Goal: Task Accomplishment & Management: Manage account settings

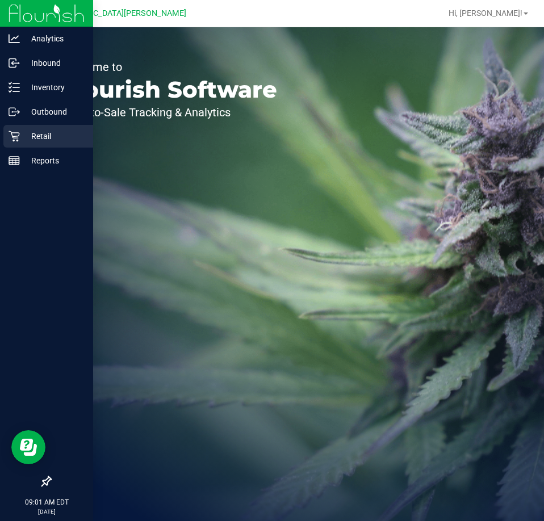
click at [44, 132] on p "Retail" at bounding box center [54, 136] width 68 height 14
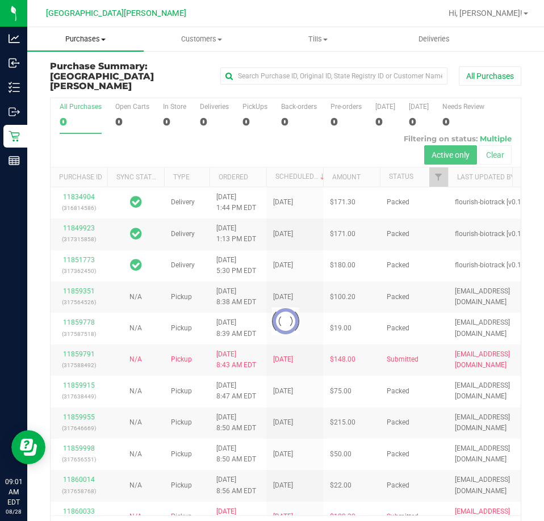
click at [85, 45] on uib-tab-heading "Purchases Summary of purchases Fulfillment All purchases" at bounding box center [85, 39] width 116 height 24
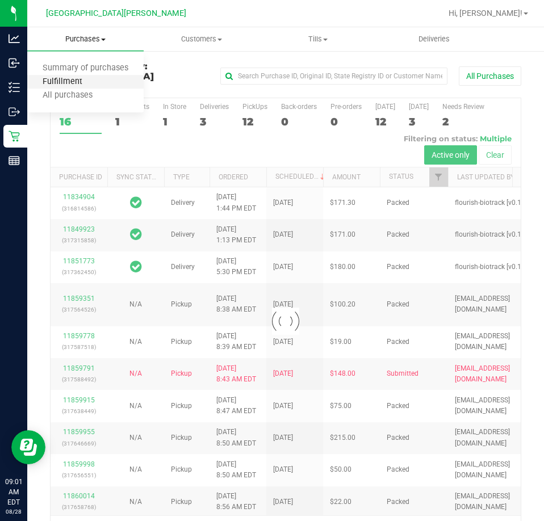
click at [70, 85] on span "Fulfillment" at bounding box center [62, 82] width 70 height 10
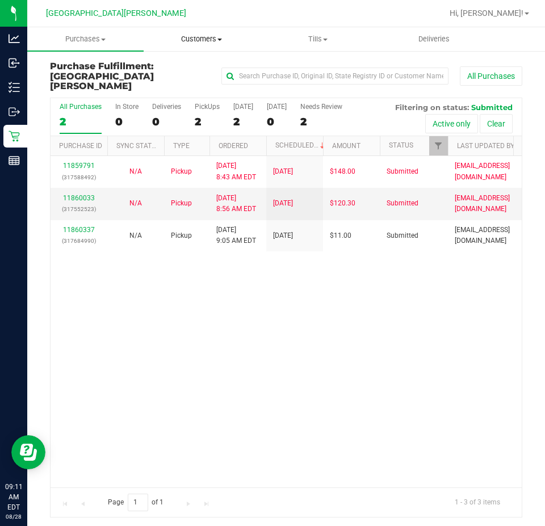
click at [208, 41] on span "Customers" at bounding box center [201, 39] width 115 height 10
click at [198, 35] on span "Customers" at bounding box center [202, 39] width 116 height 10
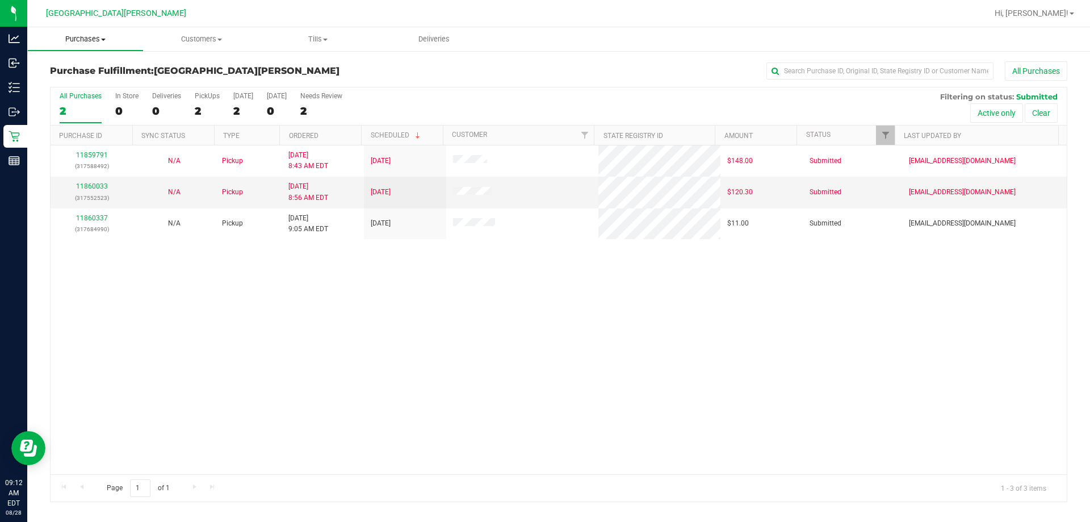
click at [95, 41] on span "Purchases" at bounding box center [85, 39] width 115 height 10
click at [91, 67] on span "Summary of purchases" at bounding box center [85, 69] width 116 height 10
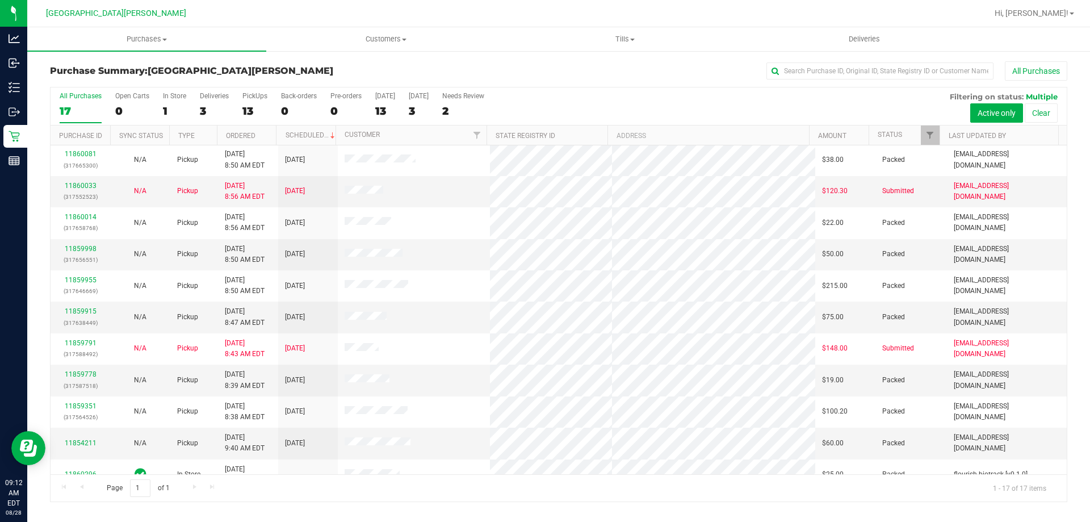
scroll to position [205, 0]
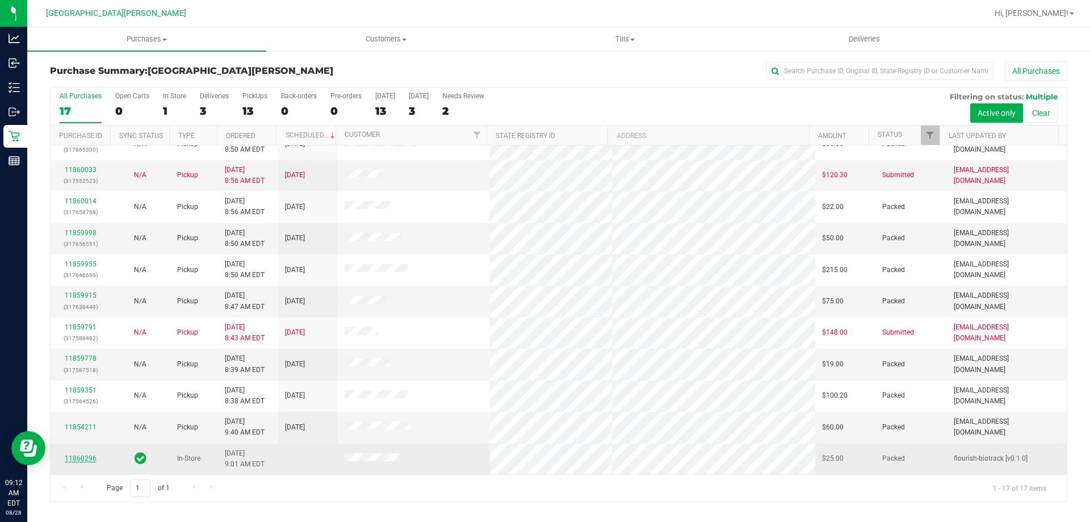
click at [82, 455] on link "11860296" at bounding box center [81, 458] width 32 height 8
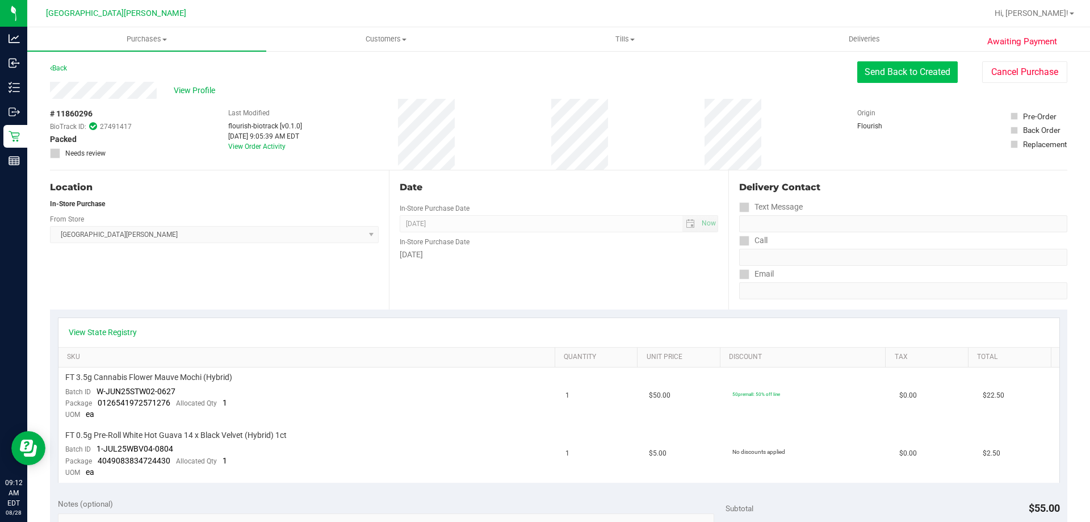
click at [543, 69] on button "Send Back to Created" at bounding box center [907, 72] width 100 height 22
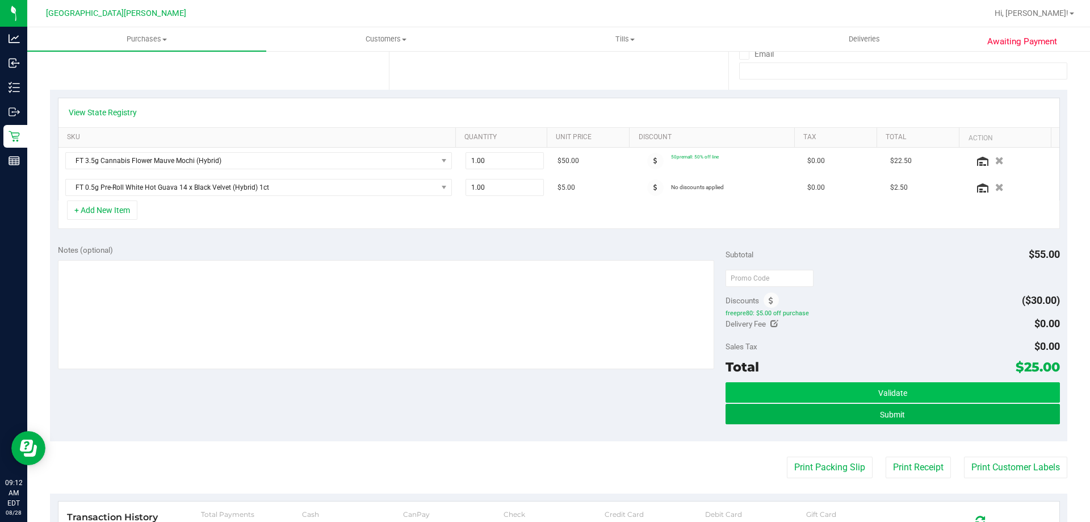
scroll to position [284, 0]
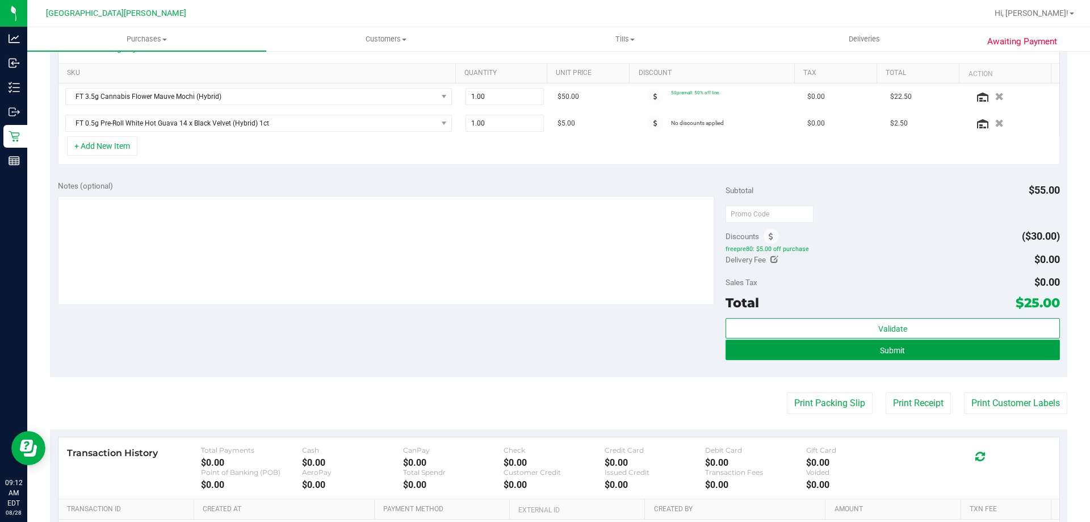
click at [543, 350] on button "Submit" at bounding box center [892, 349] width 334 height 20
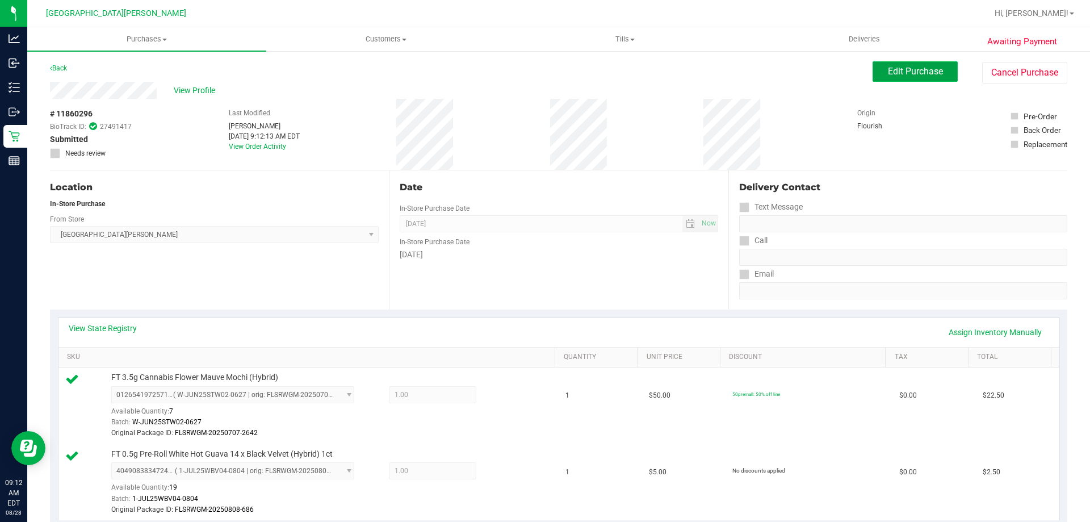
click at [543, 64] on button "Edit Purchase" at bounding box center [914, 71] width 85 height 20
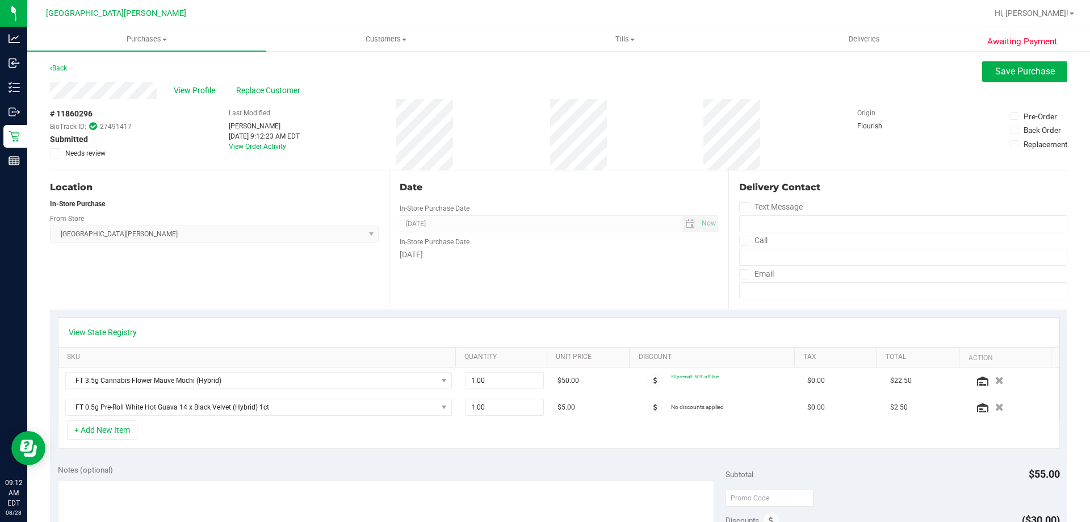
click at [56, 153] on icon at bounding box center [55, 153] width 7 height 0
click at [0, 0] on input "Needs review" at bounding box center [0, 0] width 0 height 0
click at [543, 76] on span "Save Purchase" at bounding box center [1025, 71] width 60 height 11
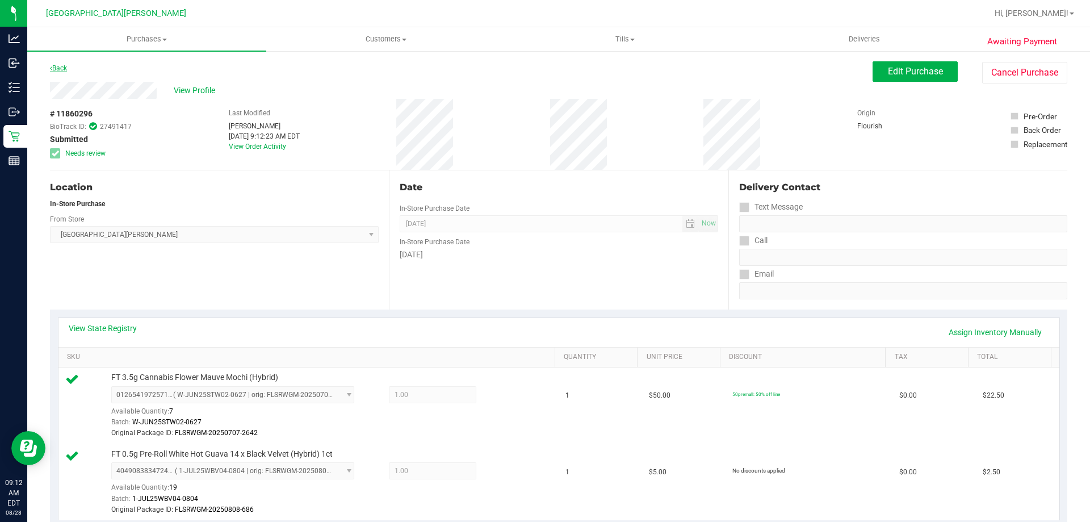
click at [58, 66] on link "Back" at bounding box center [58, 68] width 17 height 8
